Goal: Information Seeking & Learning: Learn about a topic

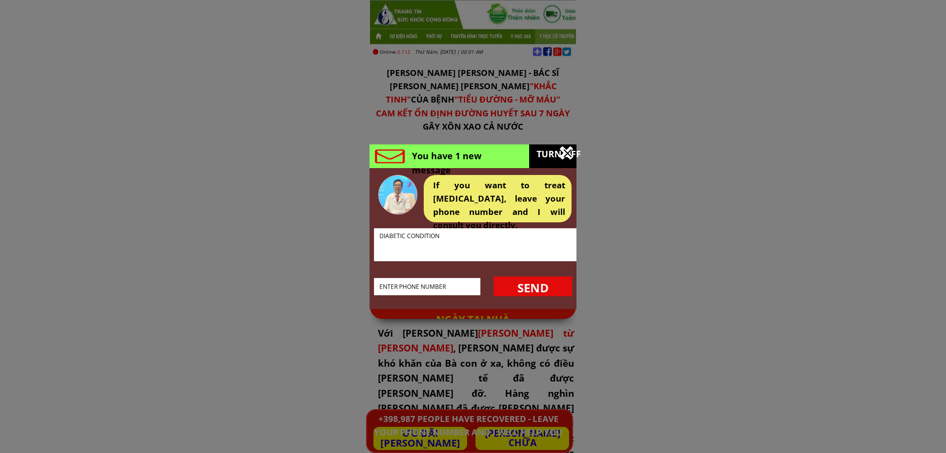
click at [565, 151] on div at bounding box center [568, 153] width 8 height 8
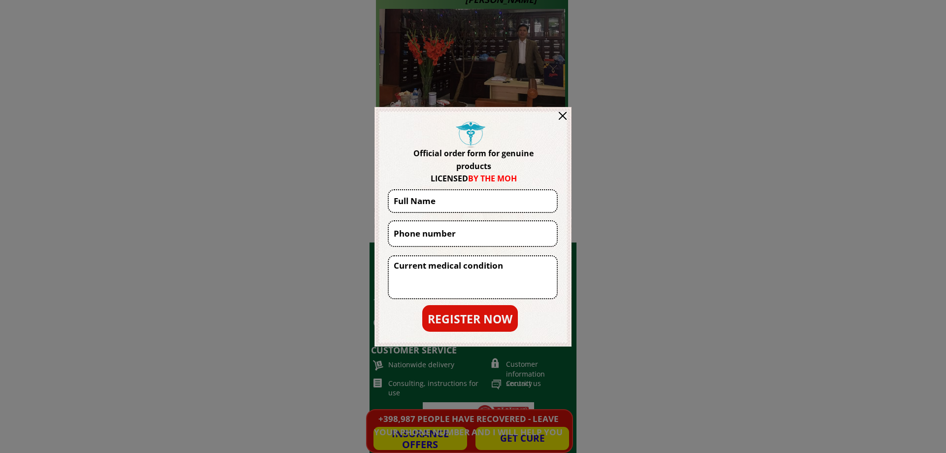
click at [561, 114] on div at bounding box center [563, 116] width 8 height 8
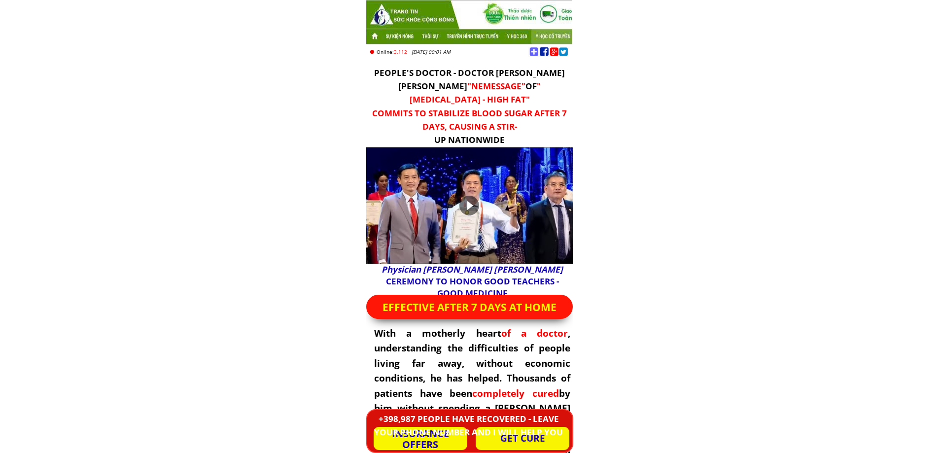
drag, startPoint x: 414, startPoint y: 73, endPoint x: 505, endPoint y: 124, distance: 103.9
click at [505, 124] on h3 "PEOPLE'S DOCTOR - DOCTOR [PERSON_NAME] [PERSON_NAME] "NEMESSAGE" OF "[MEDICAL_D…" at bounding box center [469, 106] width 207 height 80
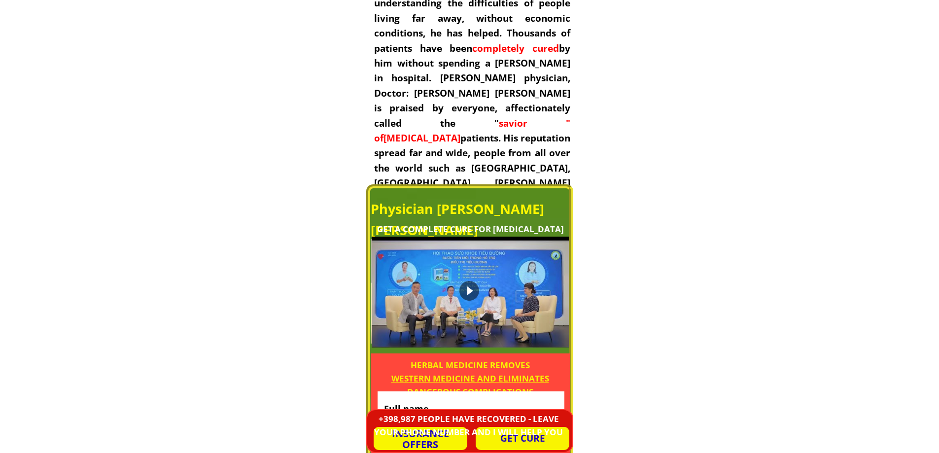
scroll to position [246, 0]
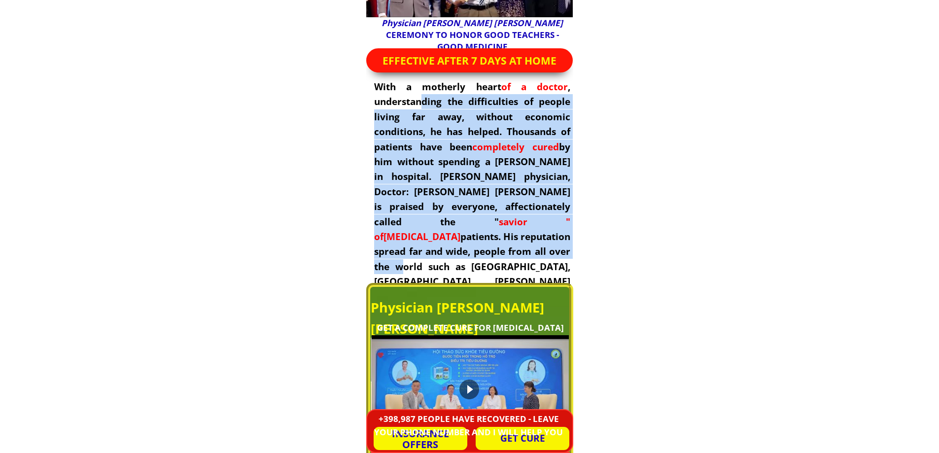
drag, startPoint x: 415, startPoint y: 109, endPoint x: 470, endPoint y: 255, distance: 156.3
click at [470, 255] on h3 "With a motherly heart of a doctor , understanding the difficulties of people li…" at bounding box center [472, 206] width 196 height 255
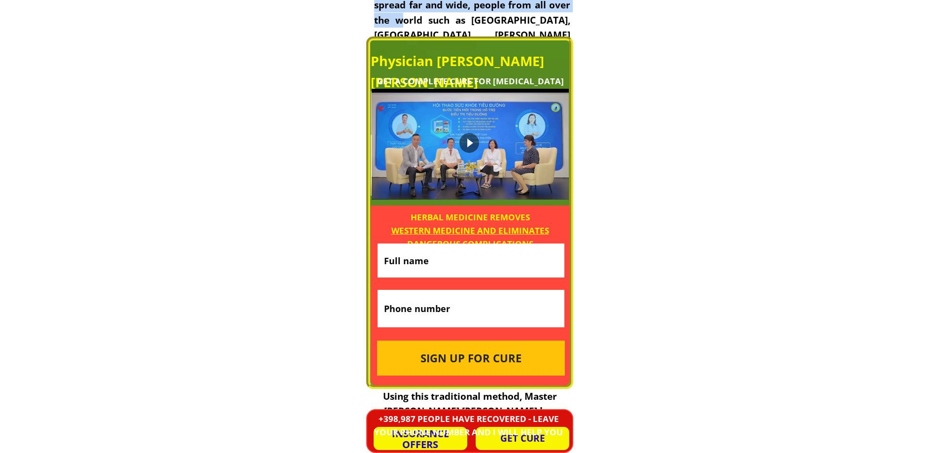
scroll to position [296, 0]
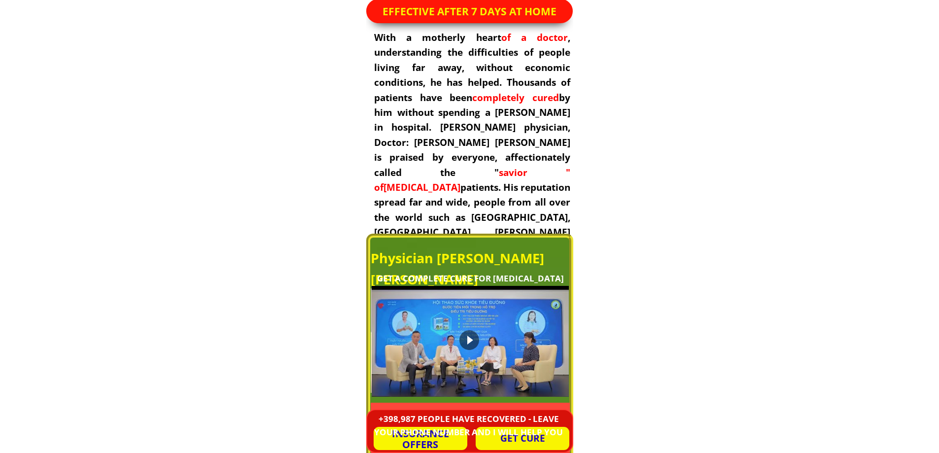
click at [505, 211] on font ". His reputation spread far and wide, people from all over the world such as [G…" at bounding box center [472, 232] width 196 height 103
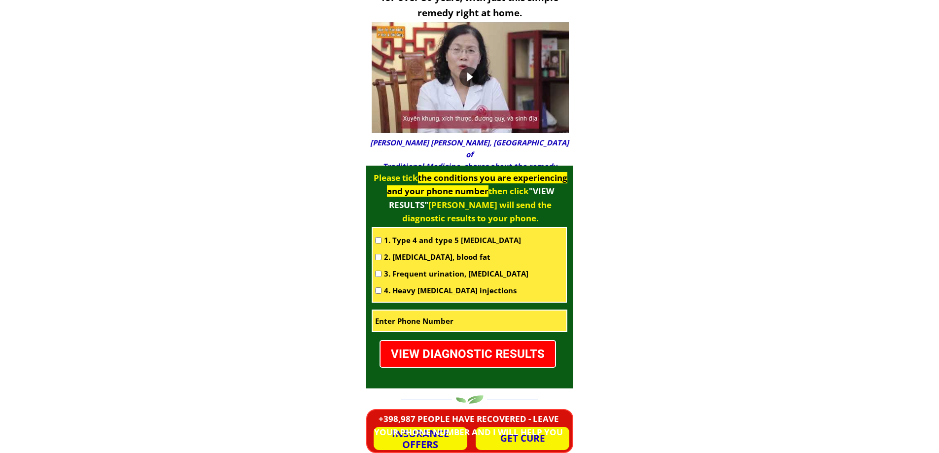
scroll to position [838, 0]
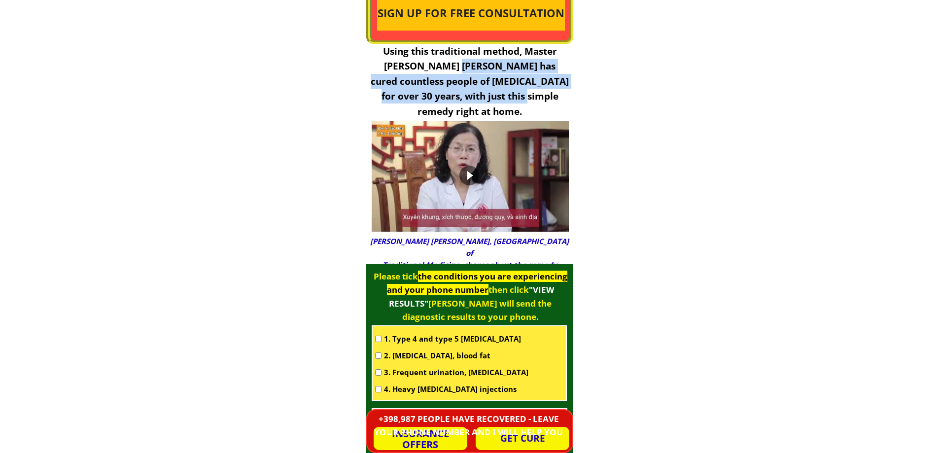
drag, startPoint x: 432, startPoint y: 60, endPoint x: 498, endPoint y: 109, distance: 82.7
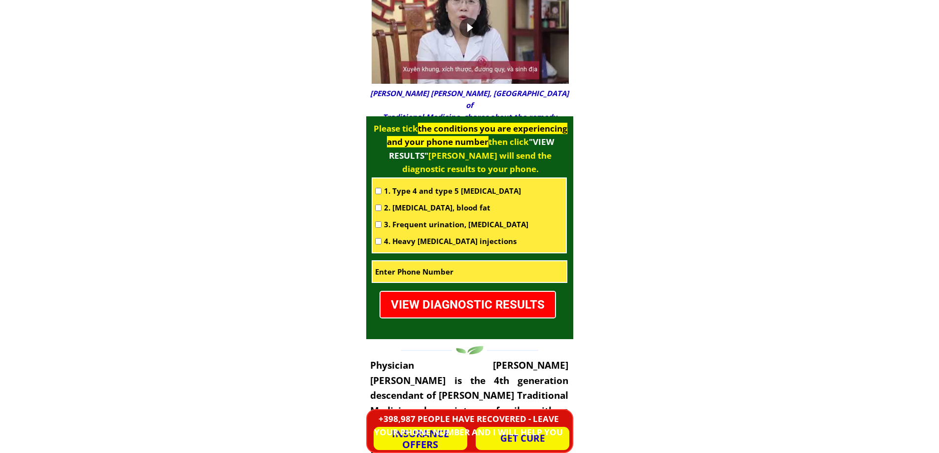
scroll to position [1232, 0]
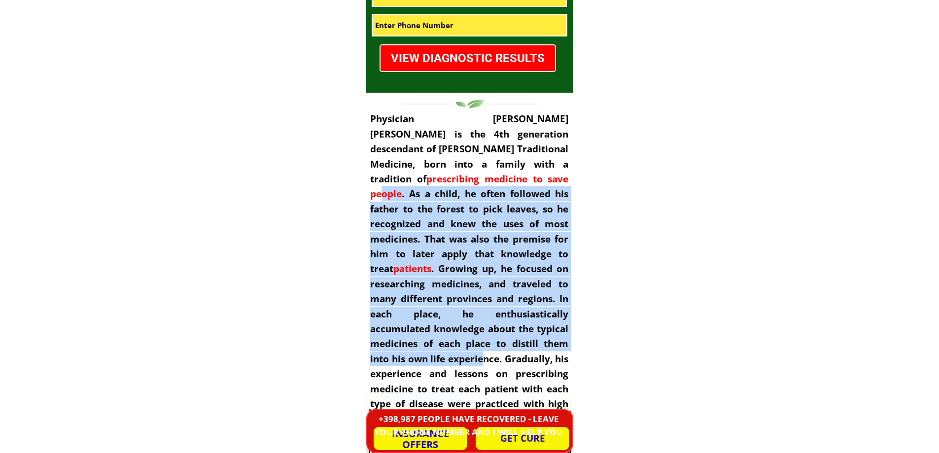
drag, startPoint x: 406, startPoint y: 182, endPoint x: 480, endPoint y: 346, distance: 179.4
click at [480, 346] on h3 "Physician [PERSON_NAME] [PERSON_NAME] is the 4th generation descendant of [PERS…" at bounding box center [469, 268] width 198 height 314
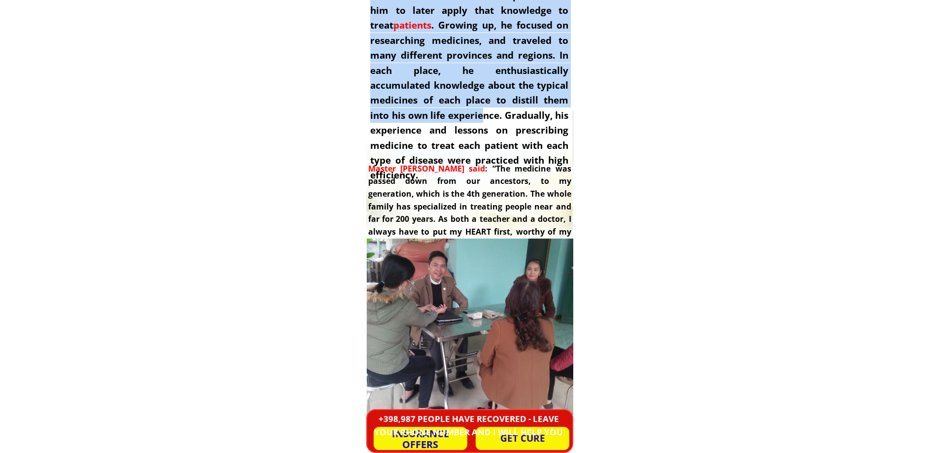
scroll to position [1479, 0]
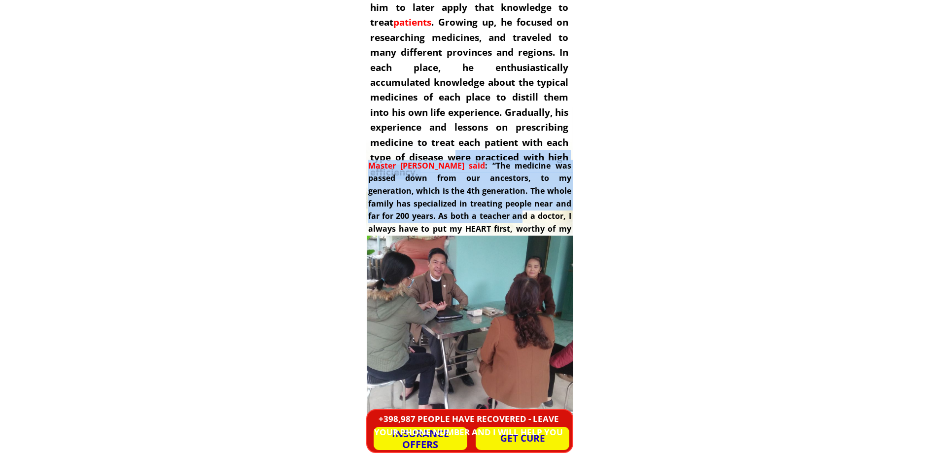
drag, startPoint x: 446, startPoint y: 136, endPoint x: 487, endPoint y: 219, distance: 93.0
click at [484, 218] on div "Physician [PERSON_NAME] [PERSON_NAME] is the 4th generation descendant of [PERS…" at bounding box center [469, 137] width 207 height 1028
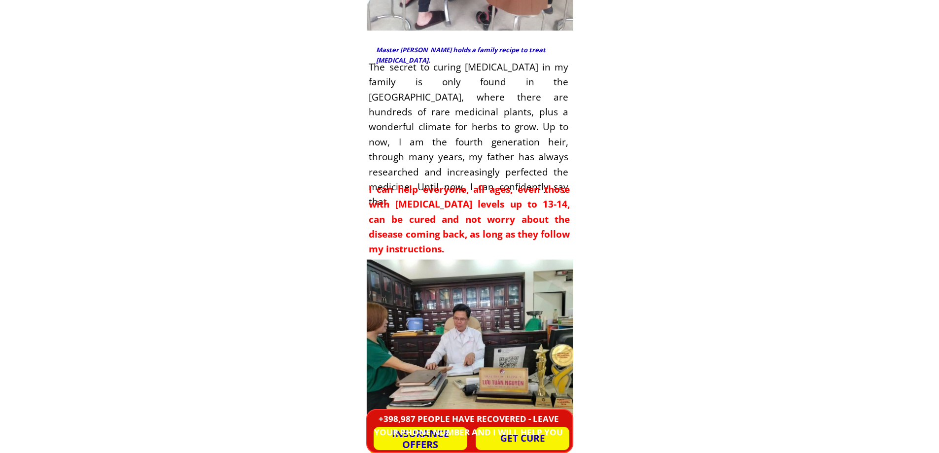
scroll to position [1873, 0]
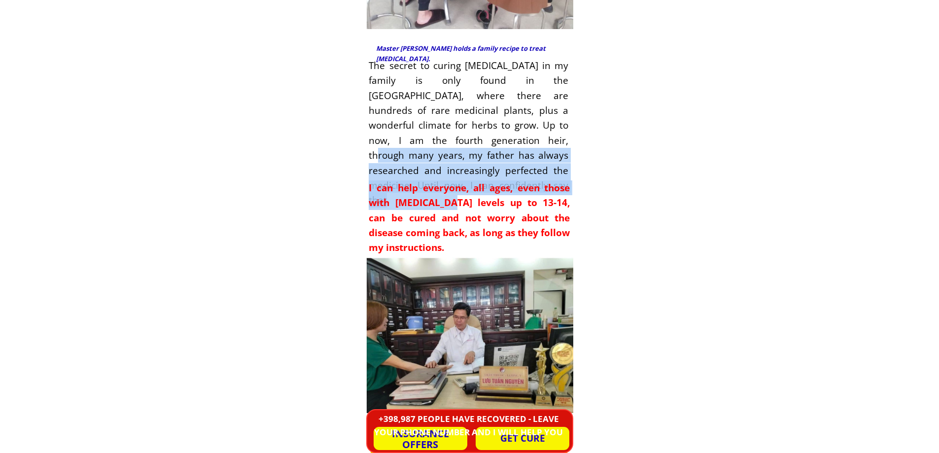
drag, startPoint x: 426, startPoint y: 146, endPoint x: 461, endPoint y: 229, distance: 89.2
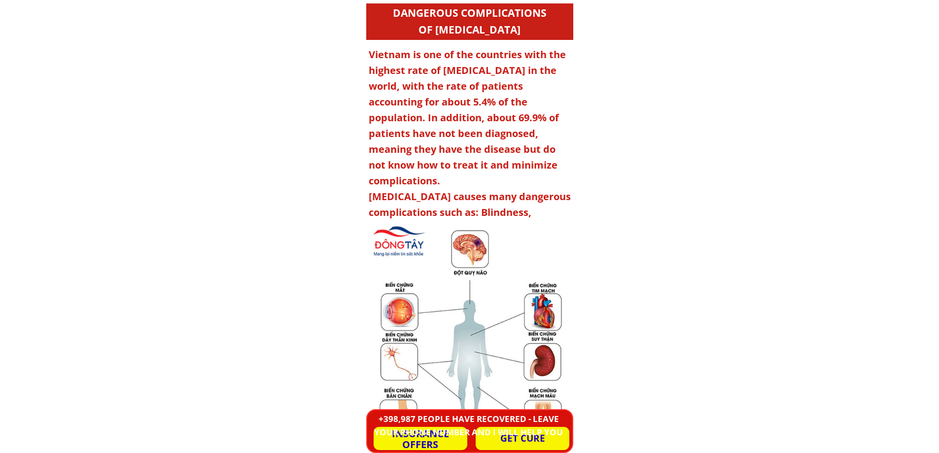
scroll to position [2661, 0]
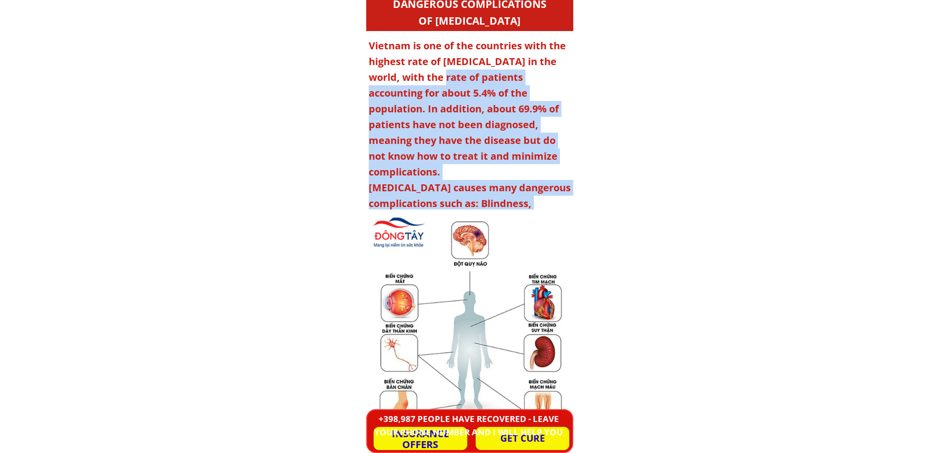
drag, startPoint x: 440, startPoint y: 69, endPoint x: 518, endPoint y: 228, distance: 176.6
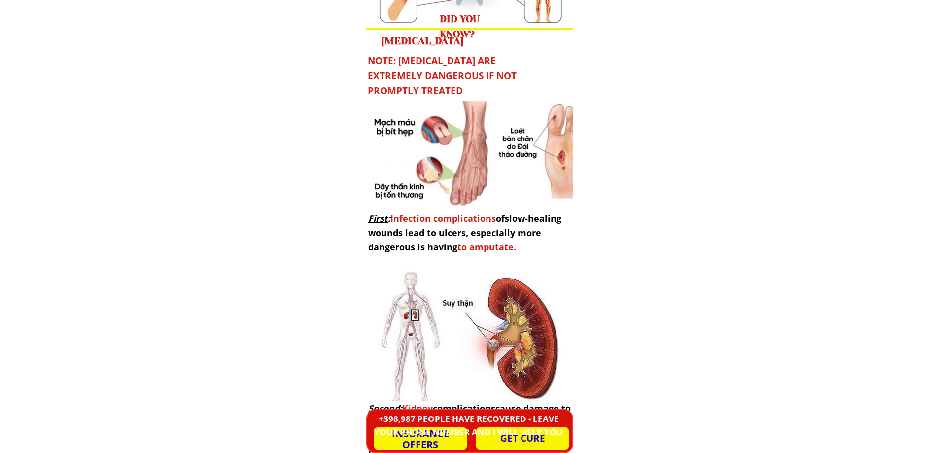
scroll to position [3056, 0]
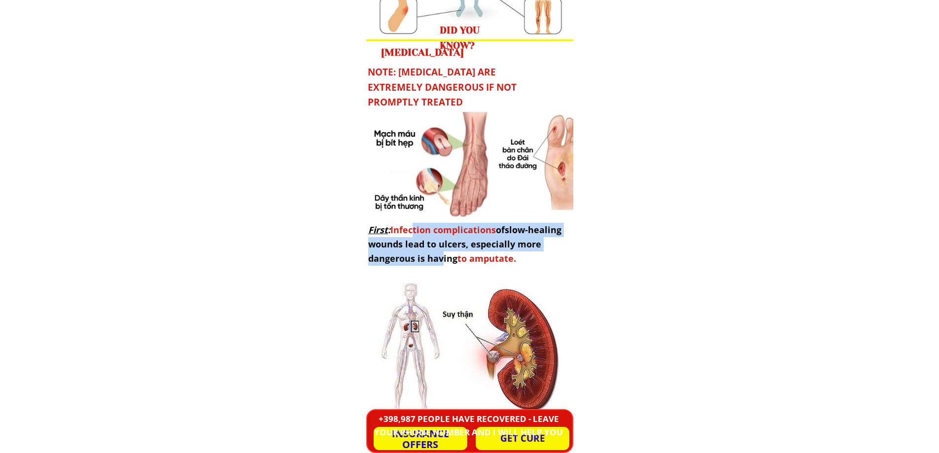
drag, startPoint x: 419, startPoint y: 236, endPoint x: 482, endPoint y: 285, distance: 80.4
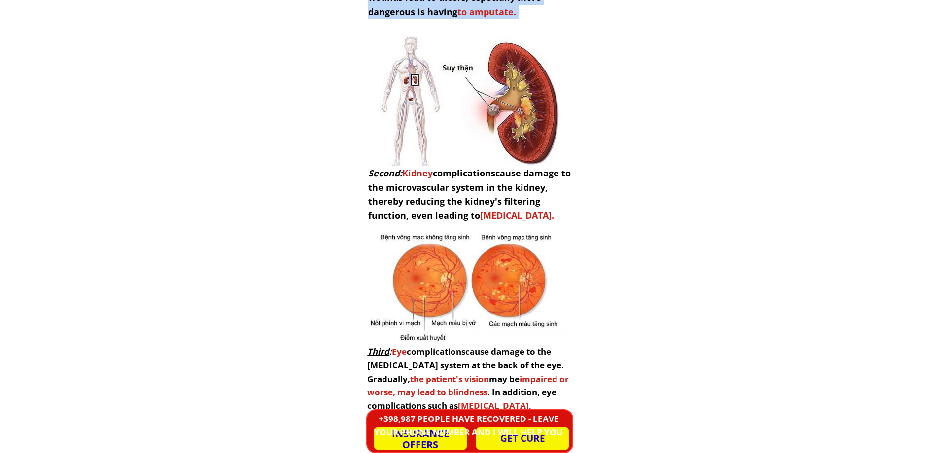
scroll to position [3450, 0]
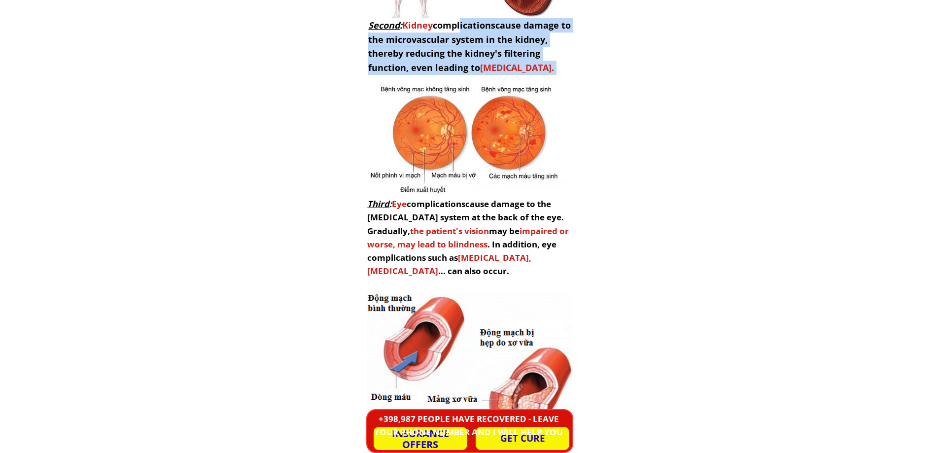
drag, startPoint x: 462, startPoint y: 32, endPoint x: 511, endPoint y: 105, distance: 87.9
click at [504, 93] on div "DANGEROUS [MEDICAL_DATA] First : Infection complications of slow-healing wounds…" at bounding box center [469, 93] width 207 height 1775
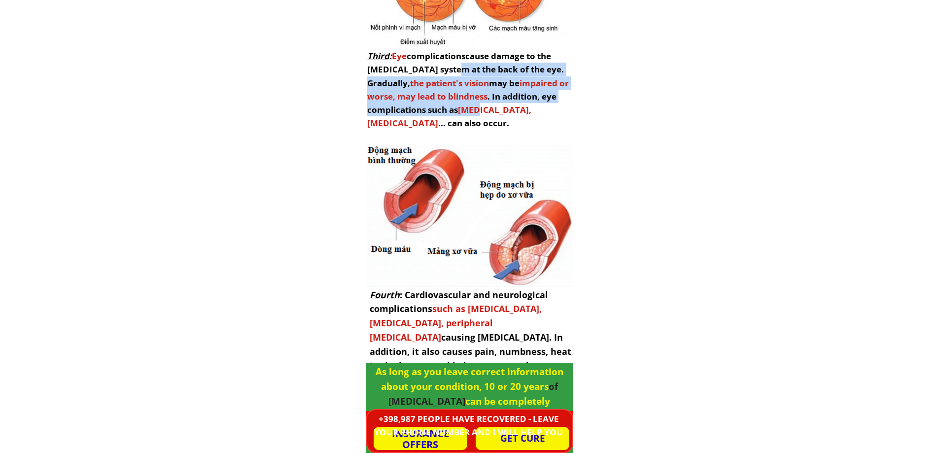
drag, startPoint x: 449, startPoint y: 73, endPoint x: 529, endPoint y: 164, distance: 120.8
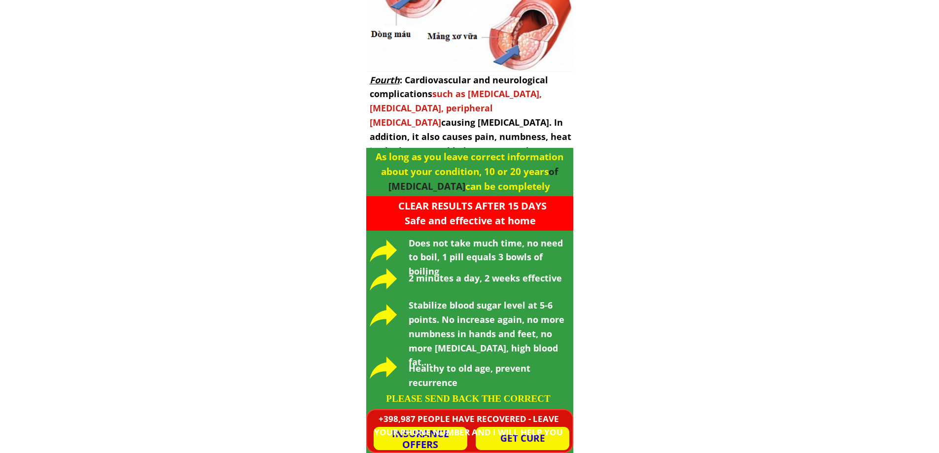
scroll to position [3844, 0]
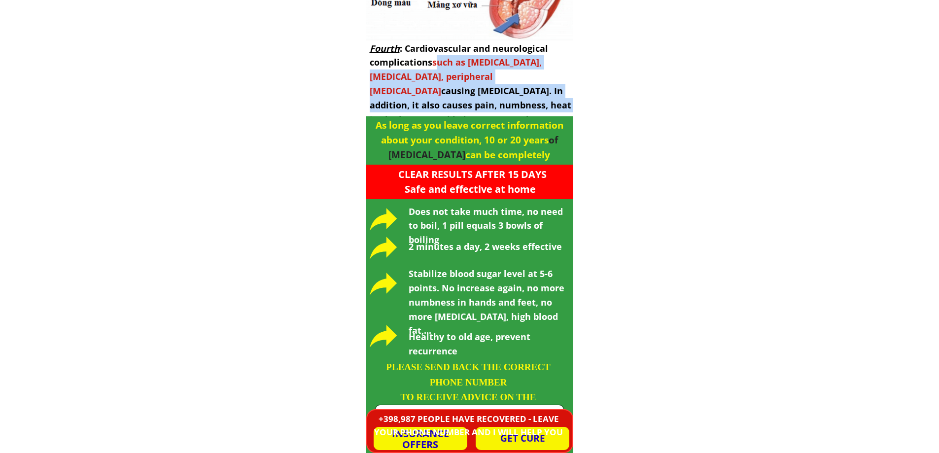
drag, startPoint x: 438, startPoint y: 63, endPoint x: 515, endPoint y: 149, distance: 115.6
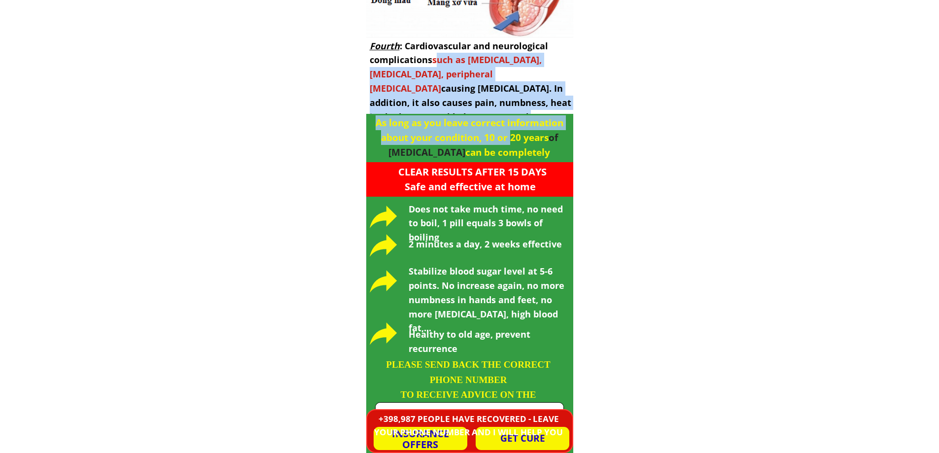
scroll to position [4041, 0]
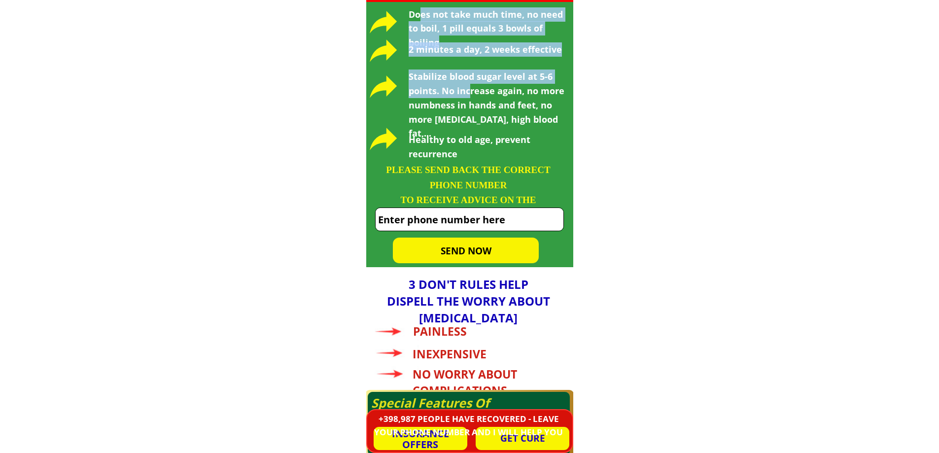
drag, startPoint x: 423, startPoint y: 14, endPoint x: 493, endPoint y: 123, distance: 129.3
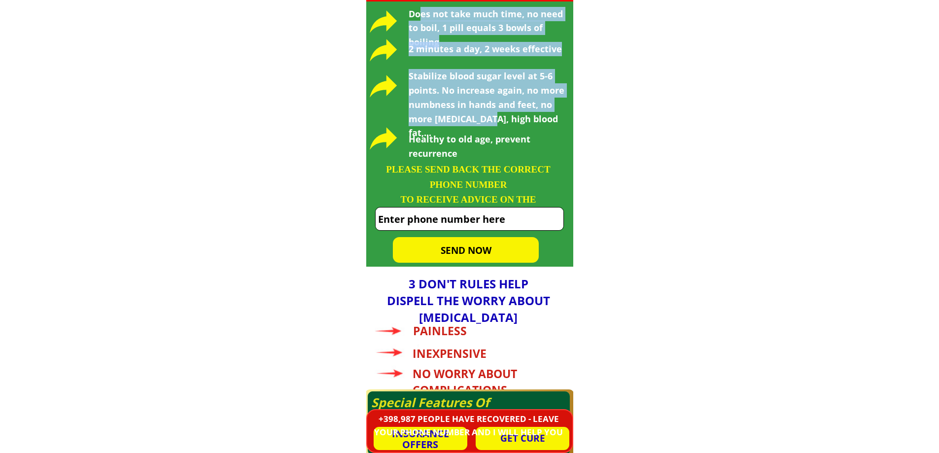
scroll to position [4189, 0]
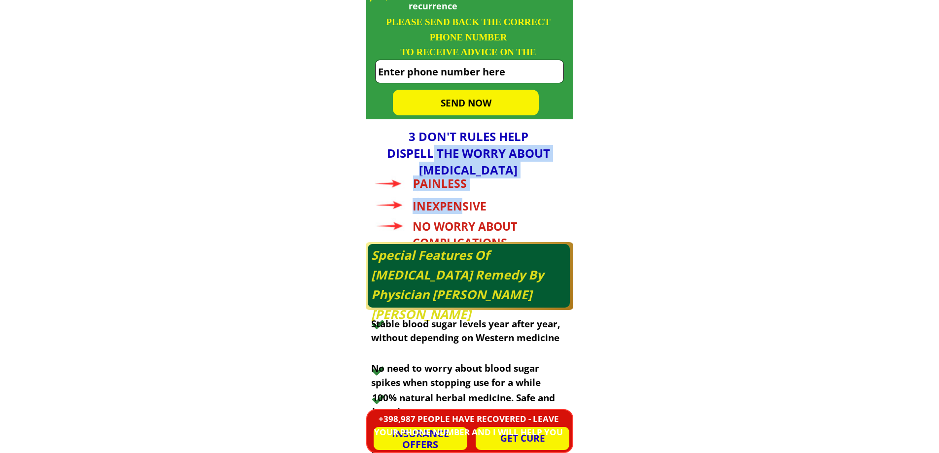
drag, startPoint x: 433, startPoint y: 152, endPoint x: 460, endPoint y: 215, distance: 68.4
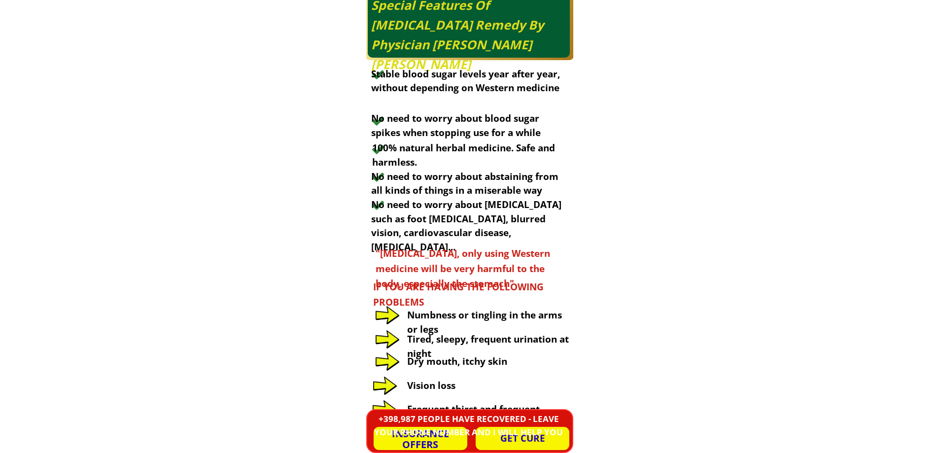
scroll to position [4534, 0]
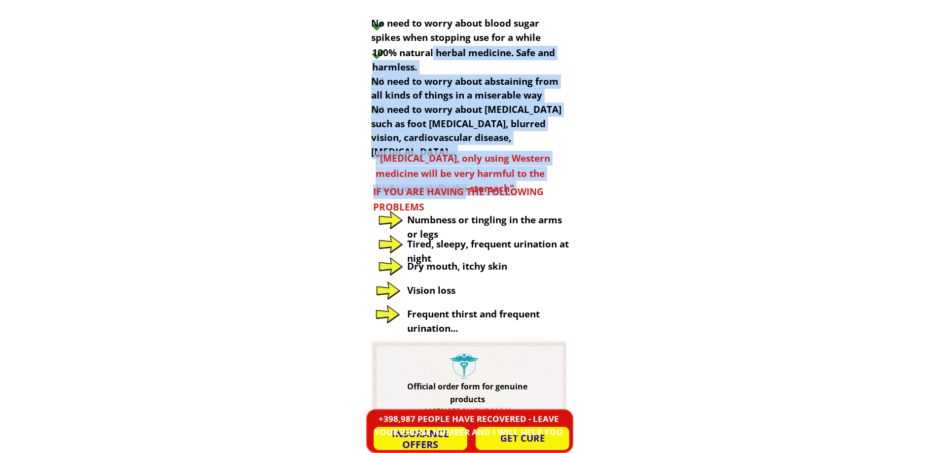
drag, startPoint x: 419, startPoint y: 55, endPoint x: 488, endPoint y: 253, distance: 209.8
click at [475, 216] on div "Special Features Of [MEDICAL_DATA] Remedy By Physician [PERSON_NAME] [PERSON_NA…" at bounding box center [469, 323] width 207 height 853
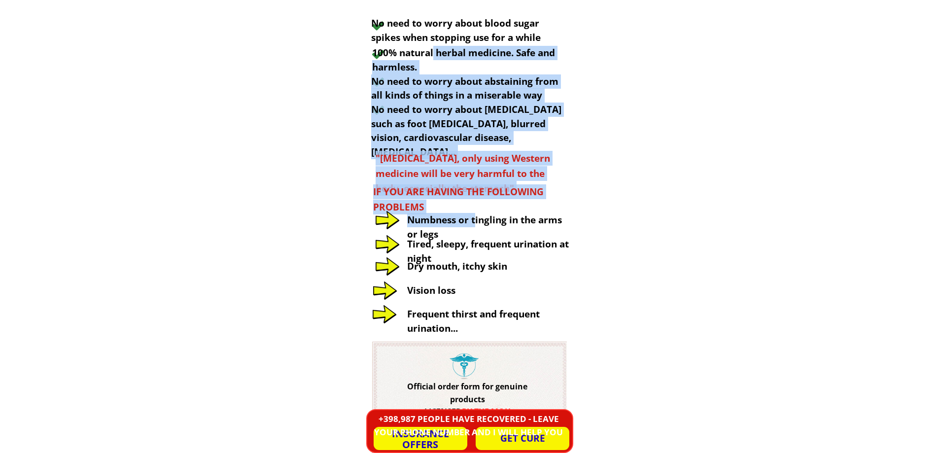
scroll to position [4731, 0]
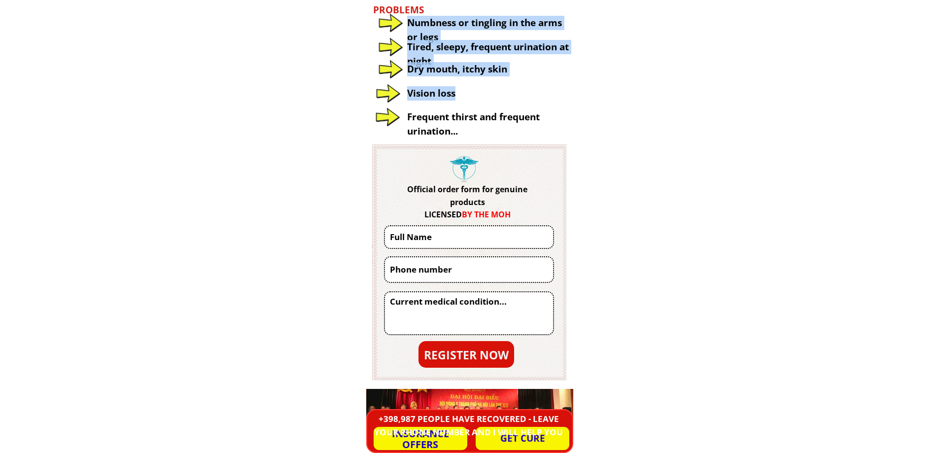
drag, startPoint x: 454, startPoint y: 36, endPoint x: 484, endPoint y: 98, distance: 69.0
click at [483, 95] on div "Special Features Of [MEDICAL_DATA] Remedy By Physician [PERSON_NAME] [PERSON_NA…" at bounding box center [469, 126] width 207 height 853
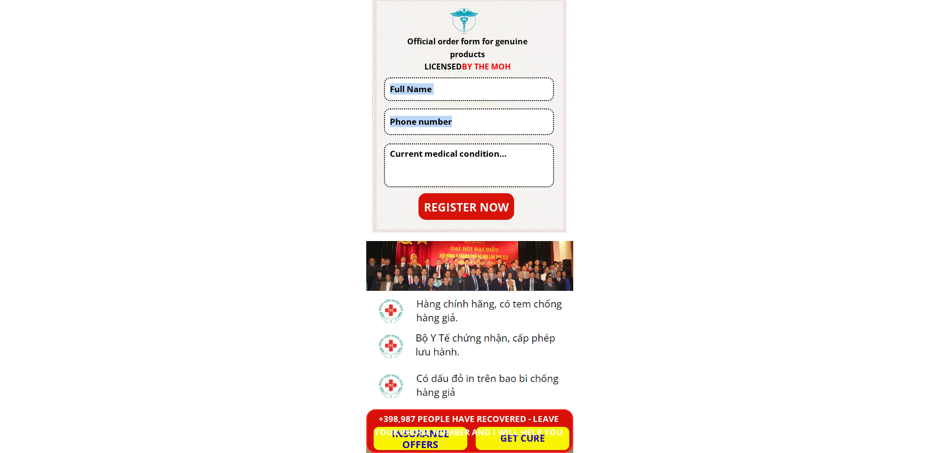
drag, startPoint x: 423, startPoint y: 101, endPoint x: 465, endPoint y: 189, distance: 97.2
click at [461, 185] on form "REGISTER NOW" at bounding box center [469, 148] width 170 height 142
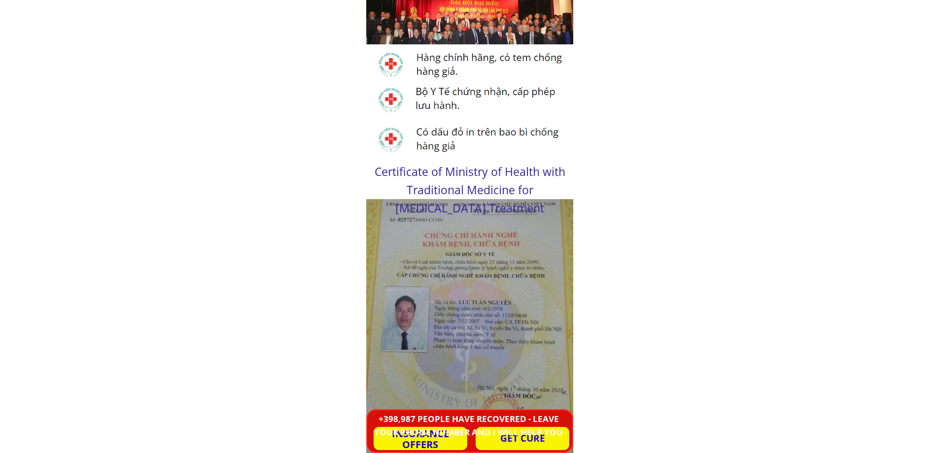
drag, startPoint x: 434, startPoint y: 104, endPoint x: 483, endPoint y: 168, distance: 80.4
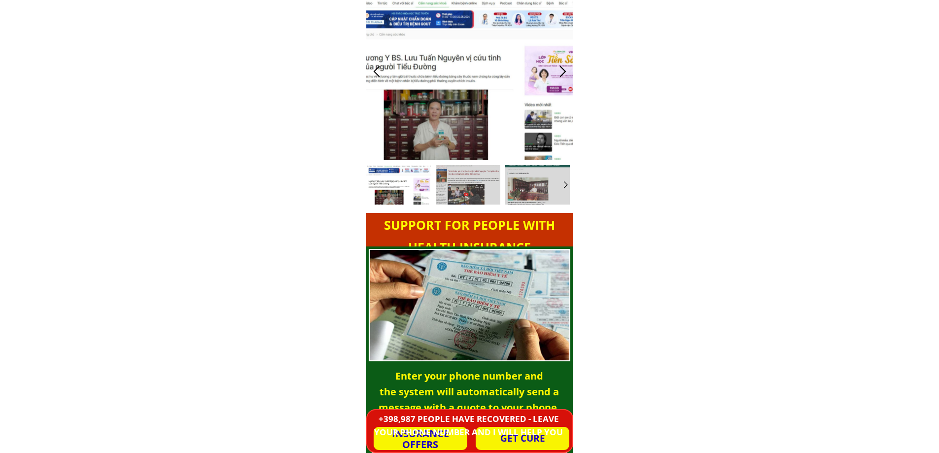
scroll to position [5766, 0]
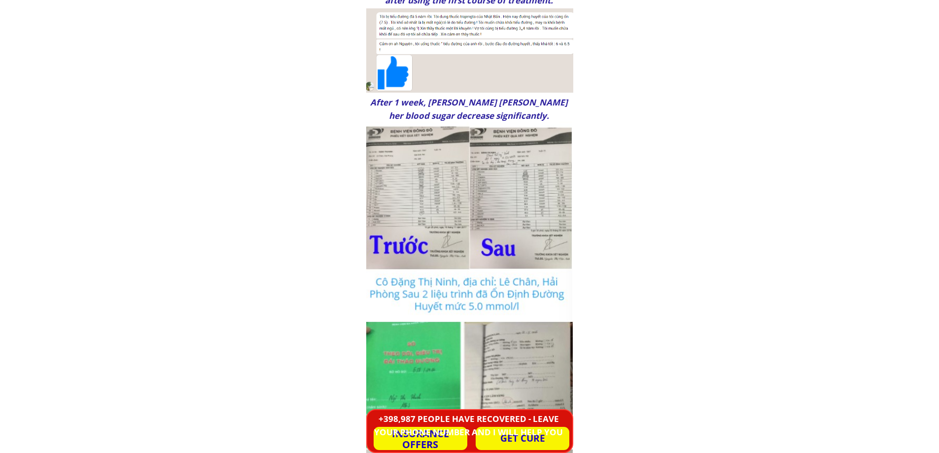
scroll to position [6851, 0]
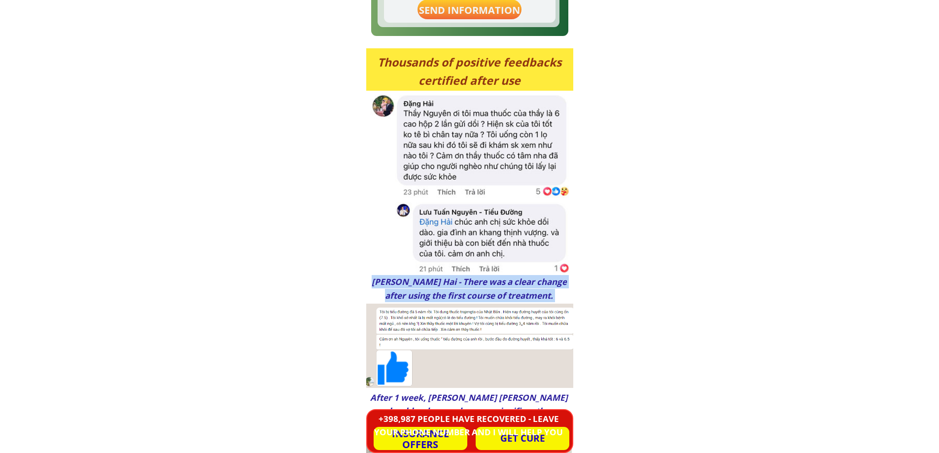
drag, startPoint x: 421, startPoint y: 120, endPoint x: 501, endPoint y: 307, distance: 203.3
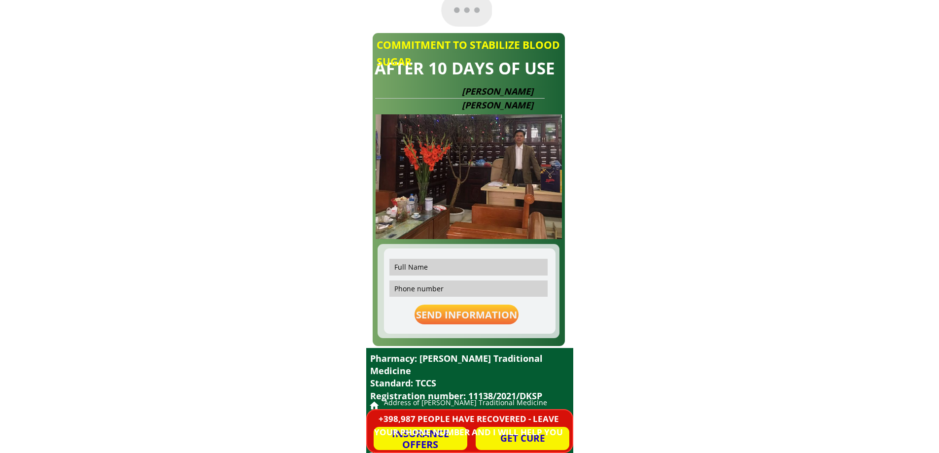
scroll to position [8625, 0]
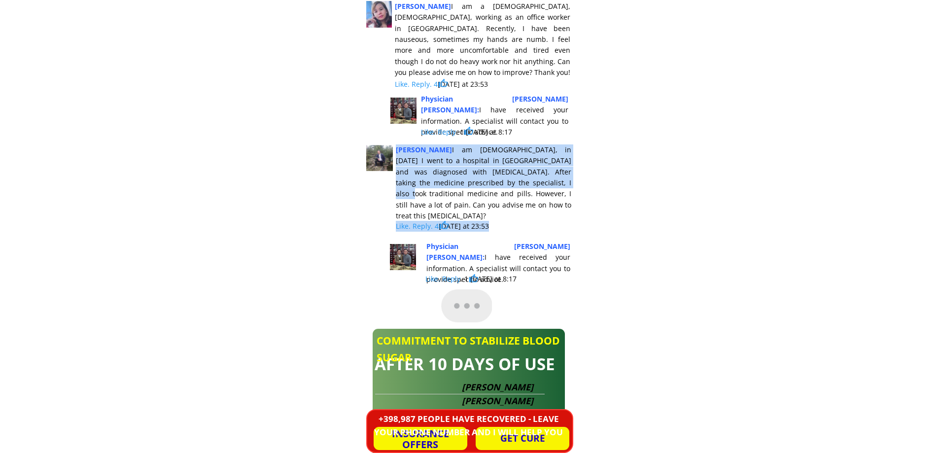
drag, startPoint x: 469, startPoint y: 86, endPoint x: 507, endPoint y: 234, distance: 152.5
click at [506, 232] on div "[PERSON_NAME] I am [DEMOGRAPHIC_DATA], have had [MEDICAL_DATA] for a long time,…" at bounding box center [469, 245] width 207 height 797
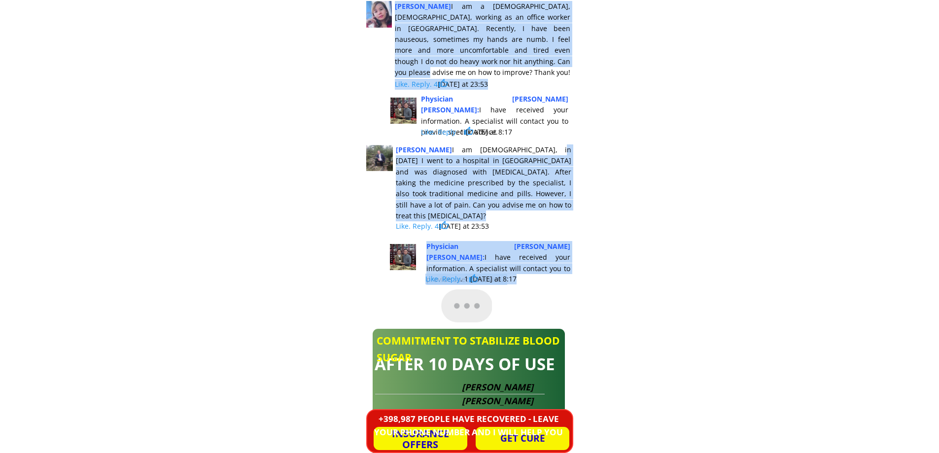
drag, startPoint x: 493, startPoint y: 61, endPoint x: 503, endPoint y: 193, distance: 132.5
click at [498, 164] on div "[PERSON_NAME] I am [DEMOGRAPHIC_DATA], have had [MEDICAL_DATA] for a long time,…" at bounding box center [469, 245] width 207 height 797
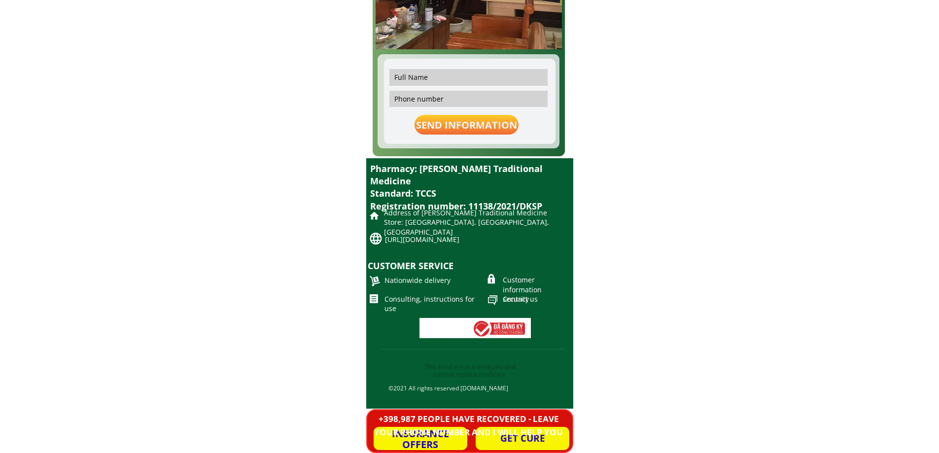
scroll to position [8470, 0]
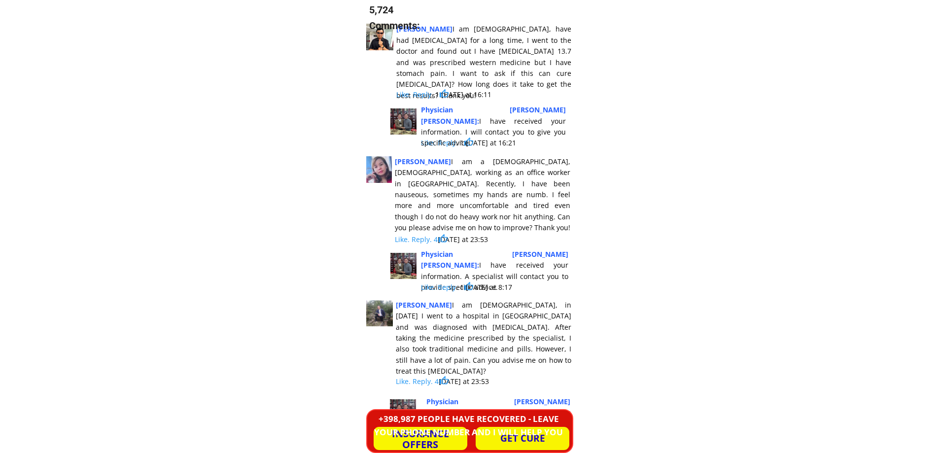
drag, startPoint x: 629, startPoint y: 285, endPoint x: 619, endPoint y: 280, distance: 11.7
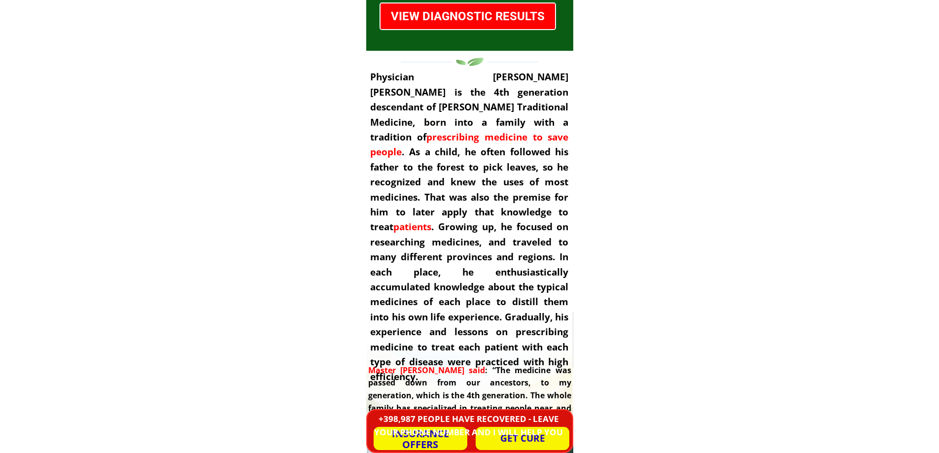
scroll to position [929, 0]
